Goal: Task Accomplishment & Management: Manage account settings

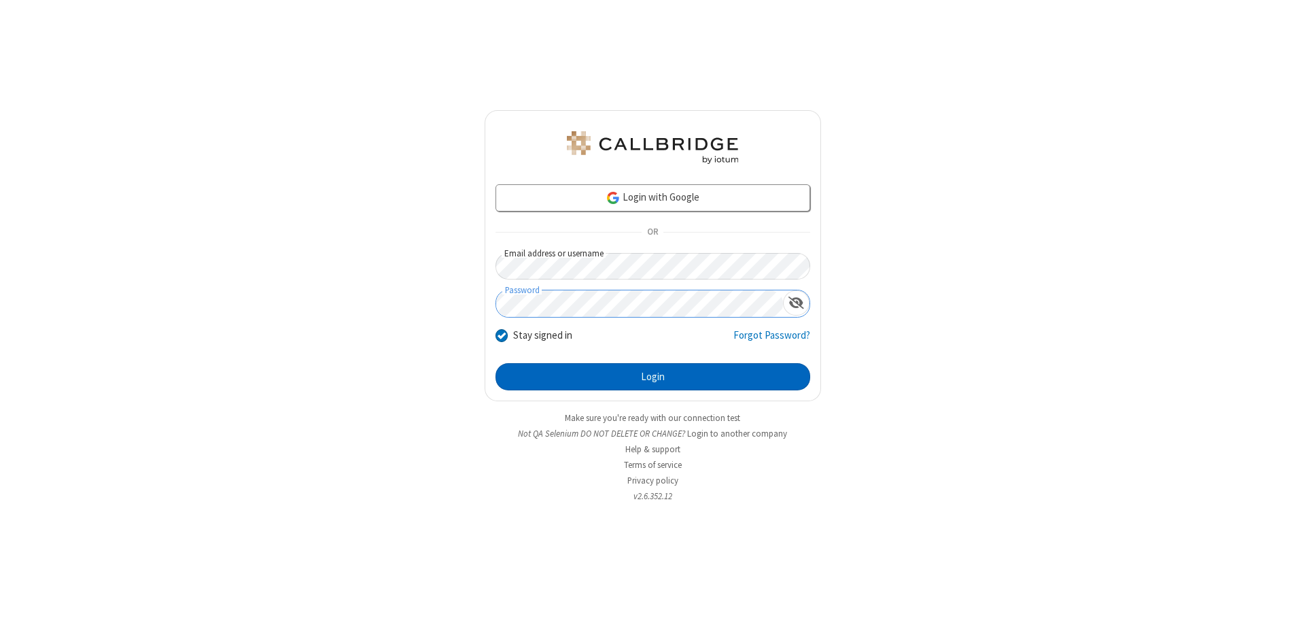
click at [653, 377] on button "Login" at bounding box center [653, 376] width 315 height 27
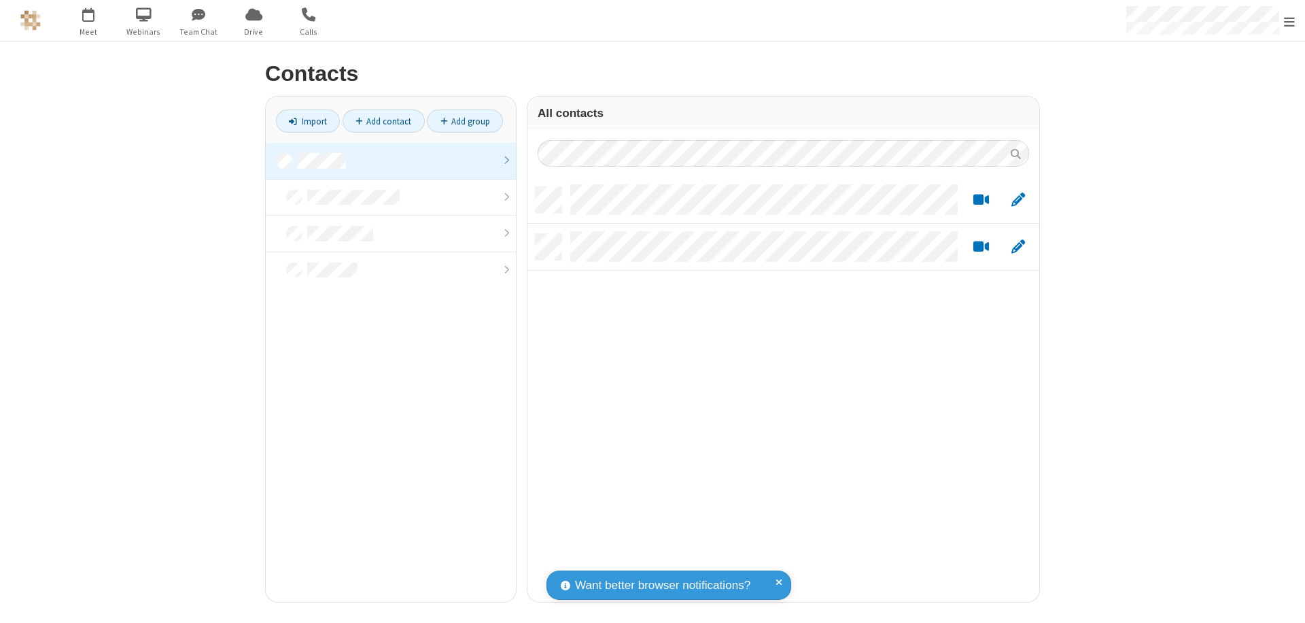
scroll to position [415, 502]
click at [391, 160] on link at bounding box center [391, 161] width 250 height 37
click at [1018, 199] on span "Edit" at bounding box center [1019, 200] width 14 height 17
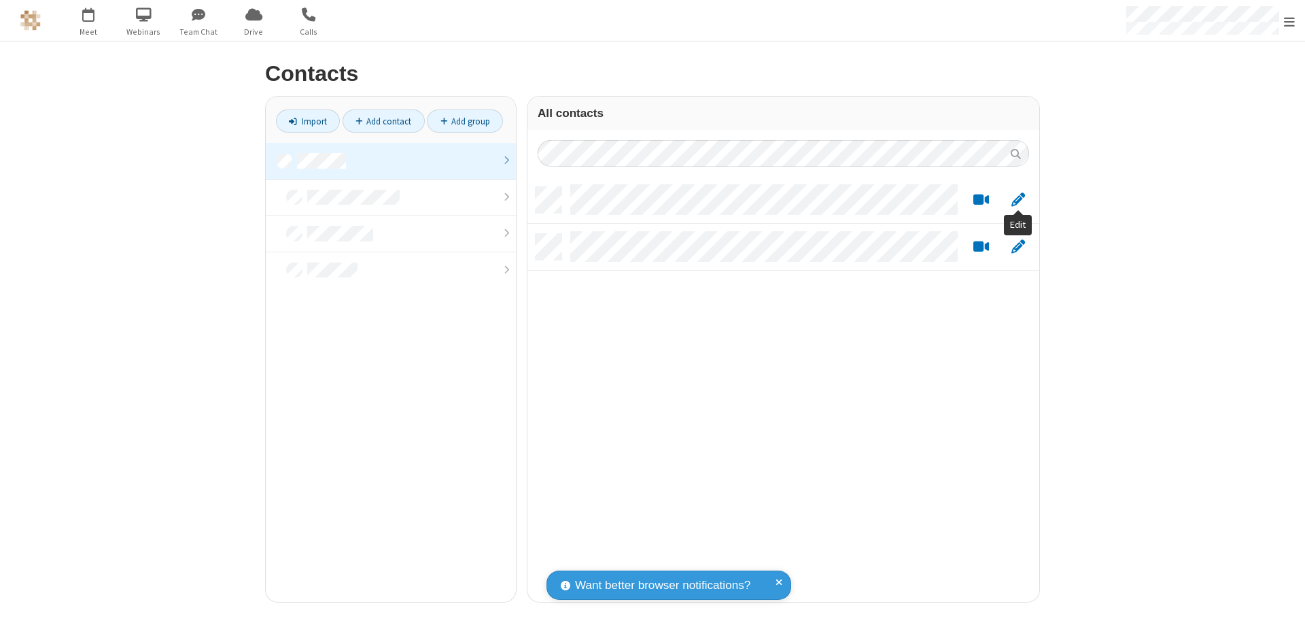
scroll to position [415, 502]
click at [391, 160] on link at bounding box center [391, 161] width 250 height 37
